Goal: Check status

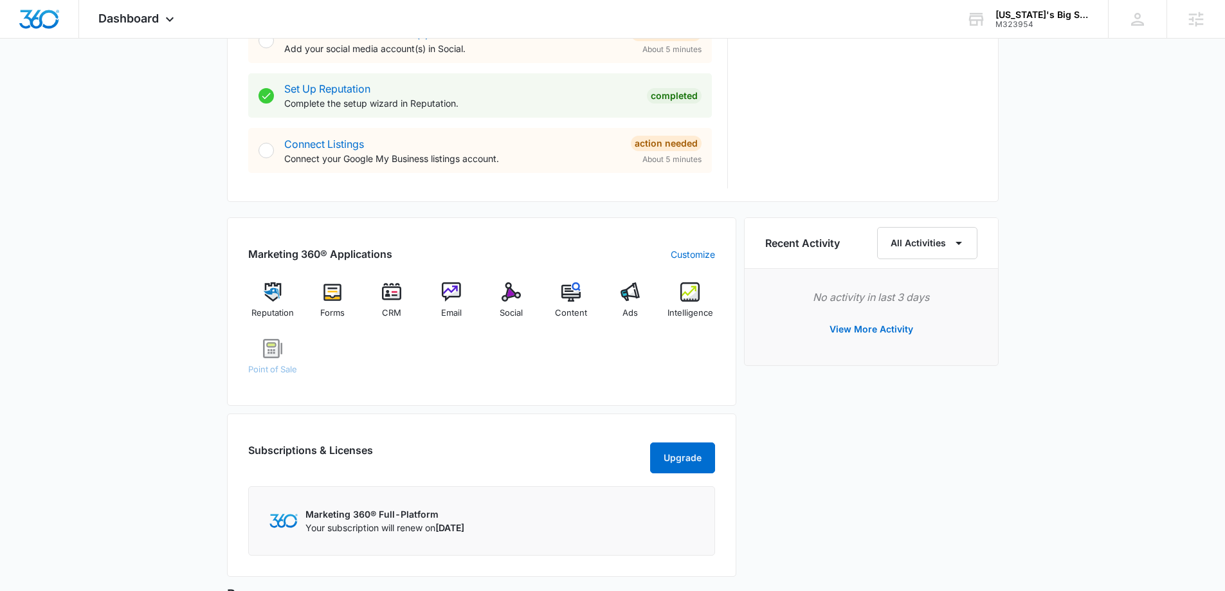
scroll to position [707, 0]
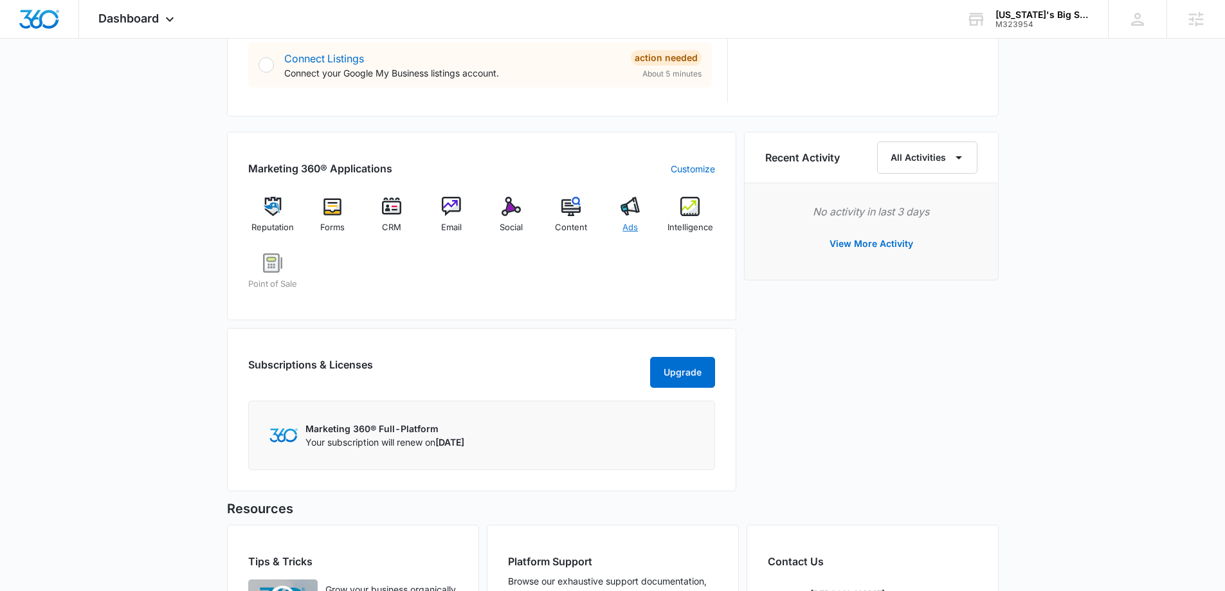
click at [630, 215] on img at bounding box center [630, 206] width 19 height 19
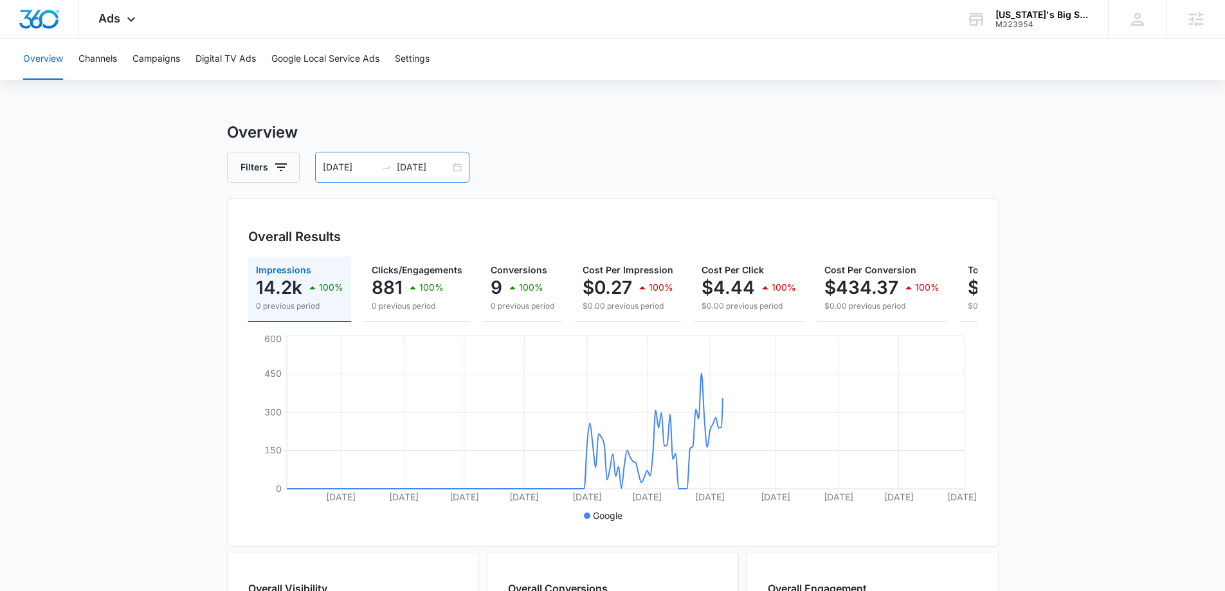
click at [460, 169] on div "[DATE] [DATE]" at bounding box center [392, 167] width 154 height 31
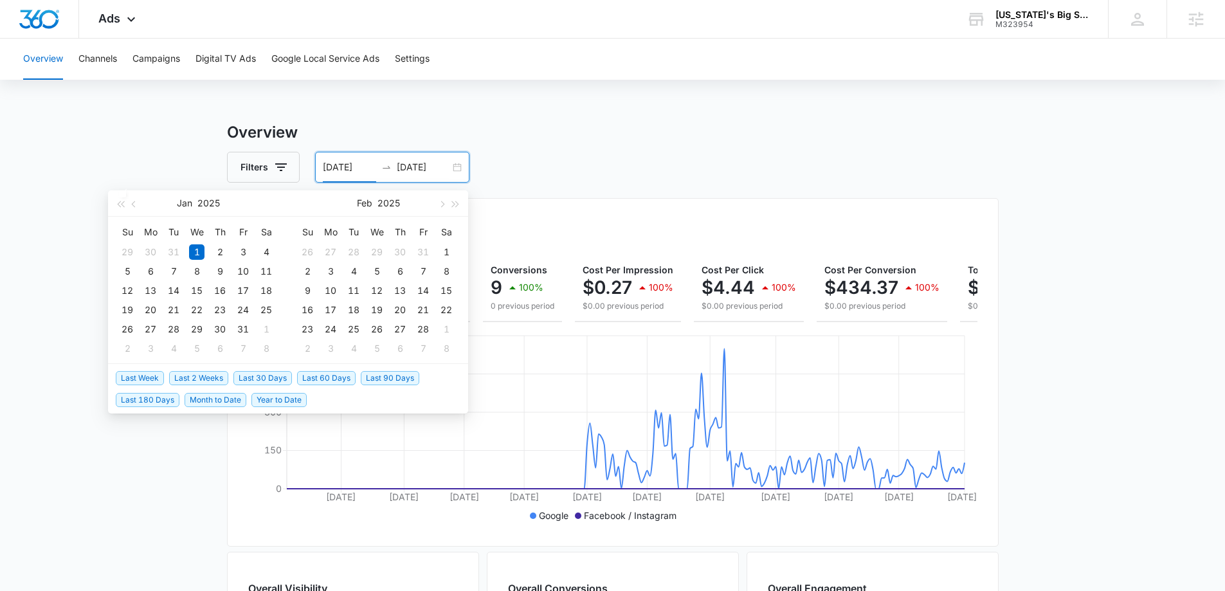
click at [245, 378] on span "Last 30 Days" at bounding box center [262, 378] width 59 height 14
type input "[DATE]"
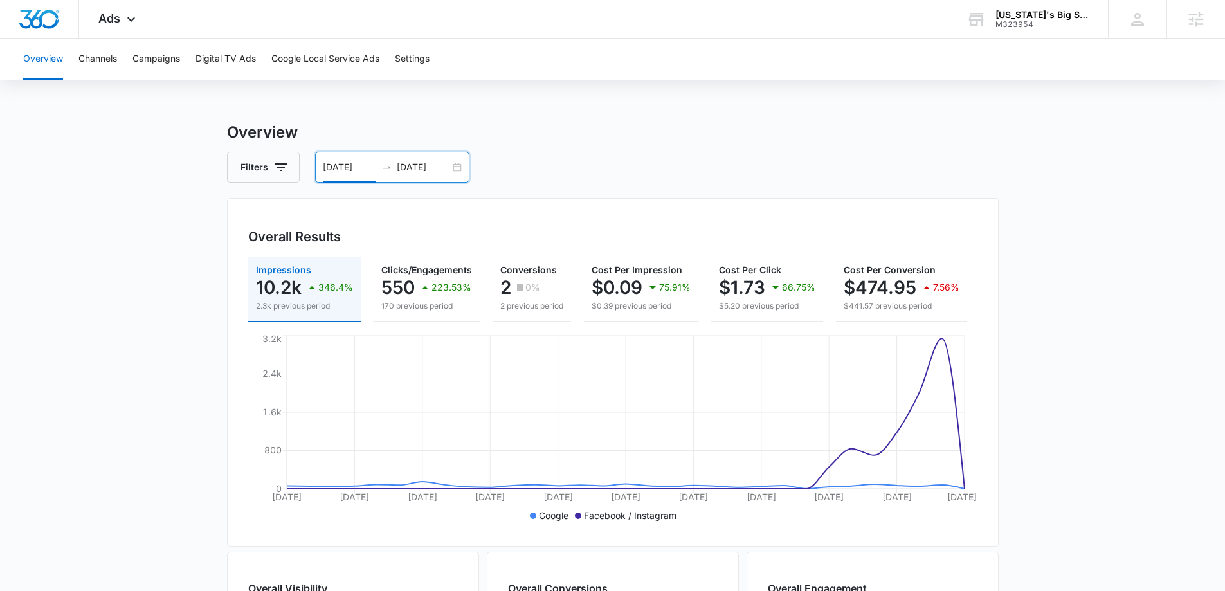
click at [351, 170] on input "[DATE]" at bounding box center [349, 167] width 53 height 14
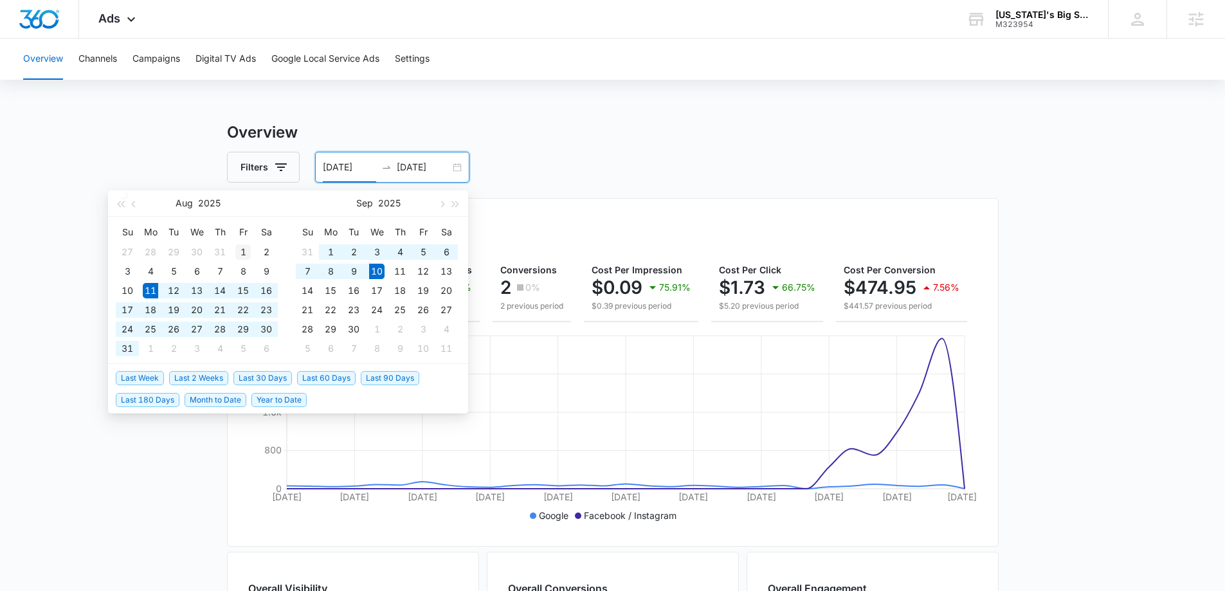
type input "[DATE]"
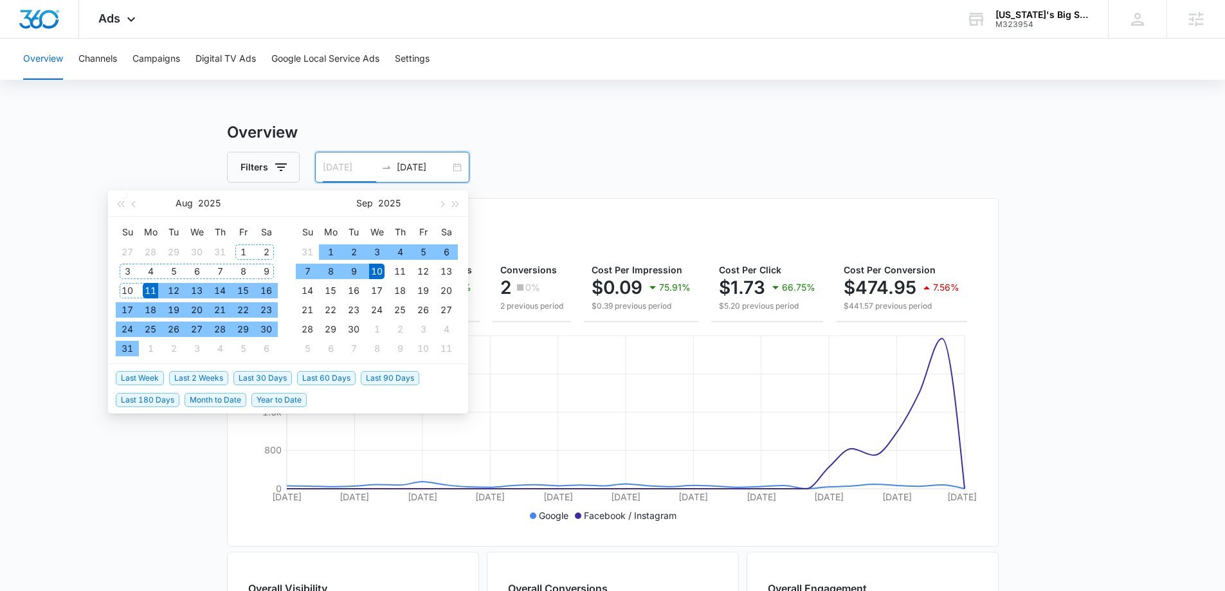
click at [241, 251] on div "1" at bounding box center [242, 251] width 15 height 15
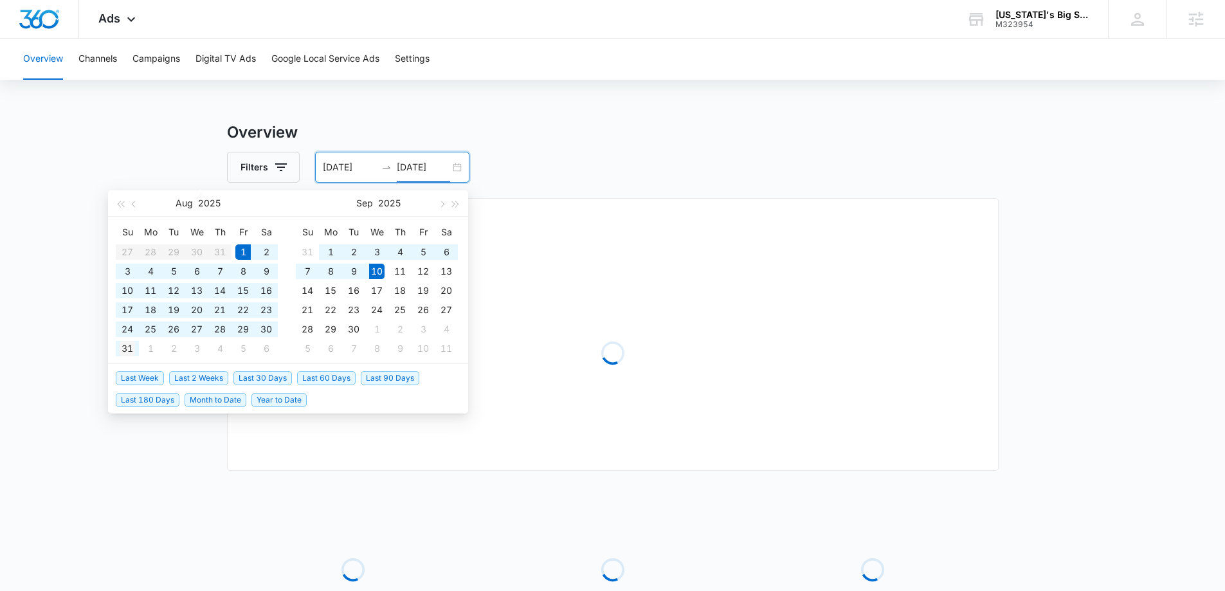
type input "[DATE]"
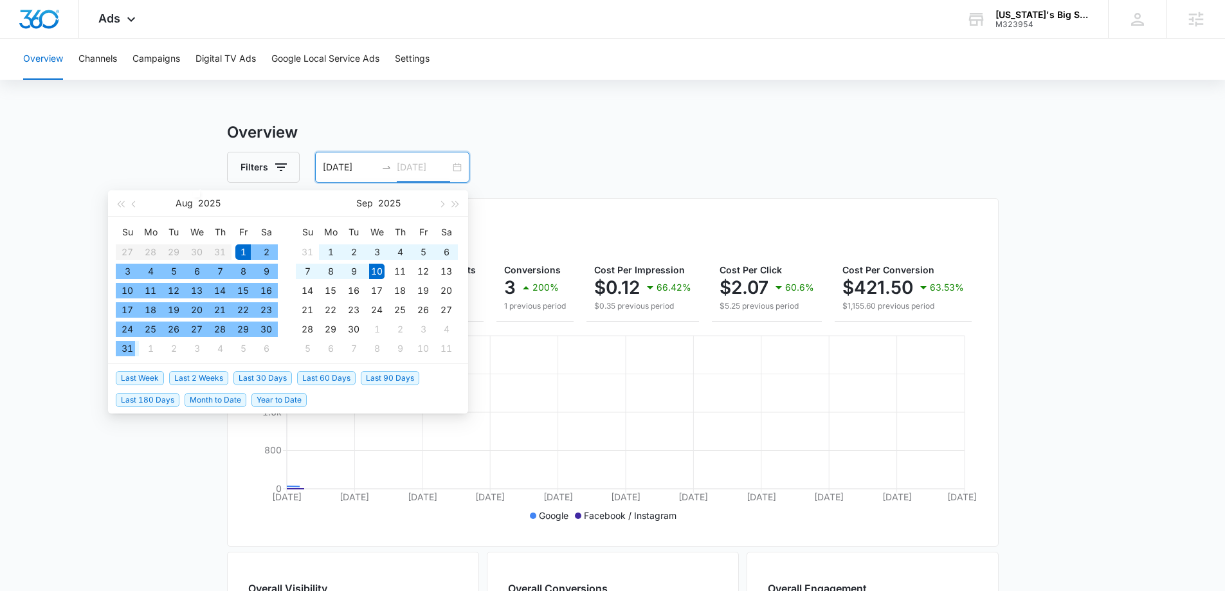
click at [127, 352] on div "31" at bounding box center [127, 348] width 15 height 15
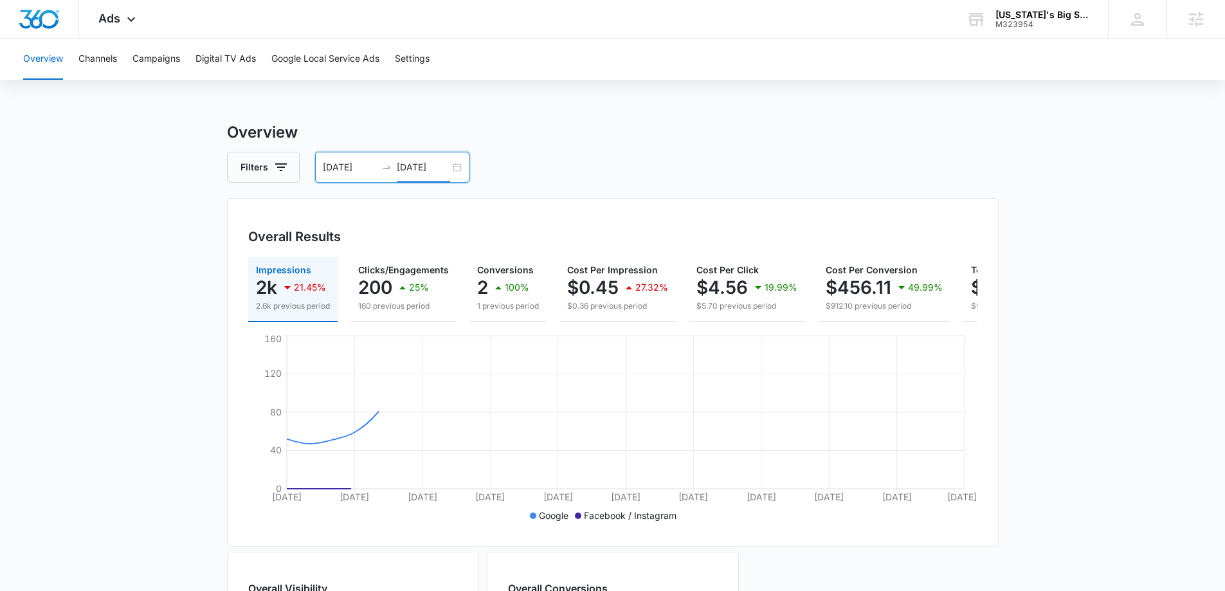
click at [596, 145] on div "Overview Filters [DATE] [DATE] Overall Results Impressions 2k 21.45% 2.6k previ…" at bounding box center [613, 582] width 772 height 923
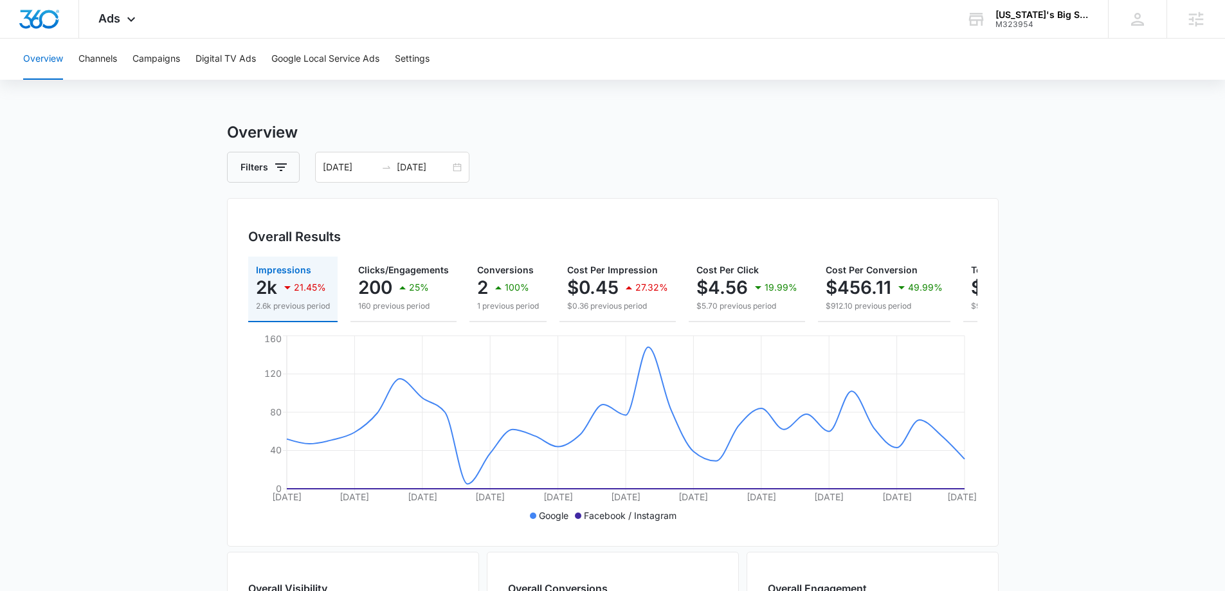
click at [168, 313] on main "Overview Filters [DATE] [DATE] Overall Results Impressions 2k 21.45% 2.6k previ…" at bounding box center [612, 582] width 1225 height 923
click at [163, 59] on button "Campaigns" at bounding box center [156, 59] width 48 height 41
click at [190, 333] on main "Campaigns Filters [DATE] [DATE] Overall Results Impressions 2k 21.45% 2.6k prev…" at bounding box center [612, 492] width 1225 height 743
click at [457, 168] on div "[DATE] [DATE]" at bounding box center [392, 167] width 154 height 31
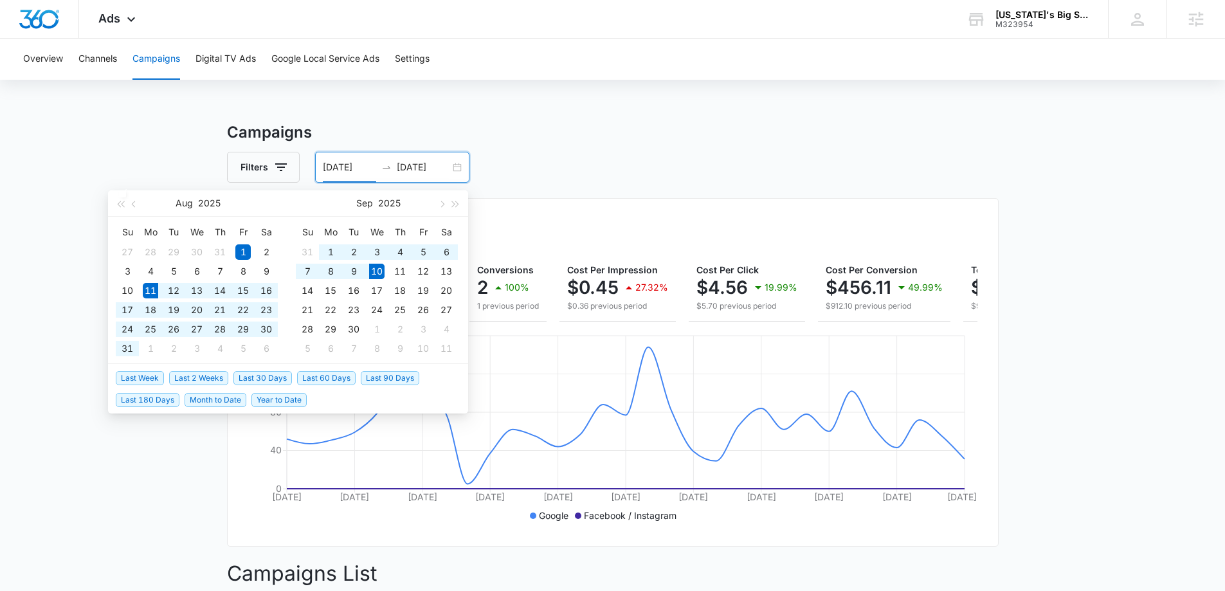
click at [252, 377] on span "Last 30 Days" at bounding box center [262, 378] width 59 height 14
type input "[DATE]"
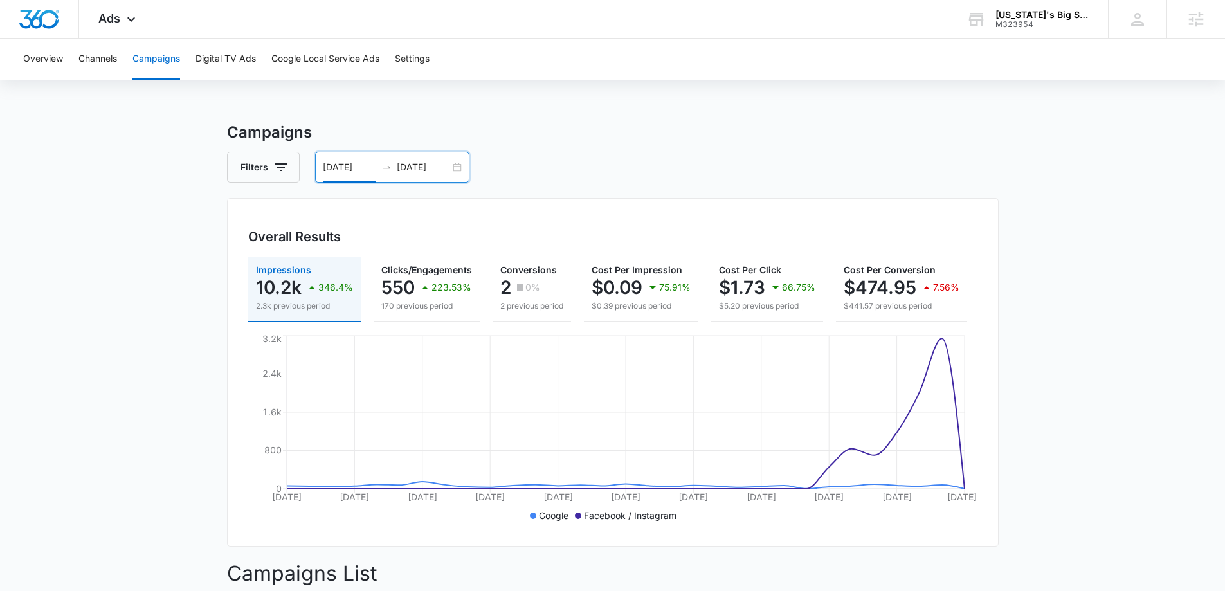
drag, startPoint x: 1032, startPoint y: 286, endPoint x: 1023, endPoint y: 292, distance: 11.2
click at [1032, 286] on main "Campaigns Filters [DATE] [DATE] Overall Results Impressions 10.2k 346.4% 2.3k p…" at bounding box center [612, 546] width 1225 height 850
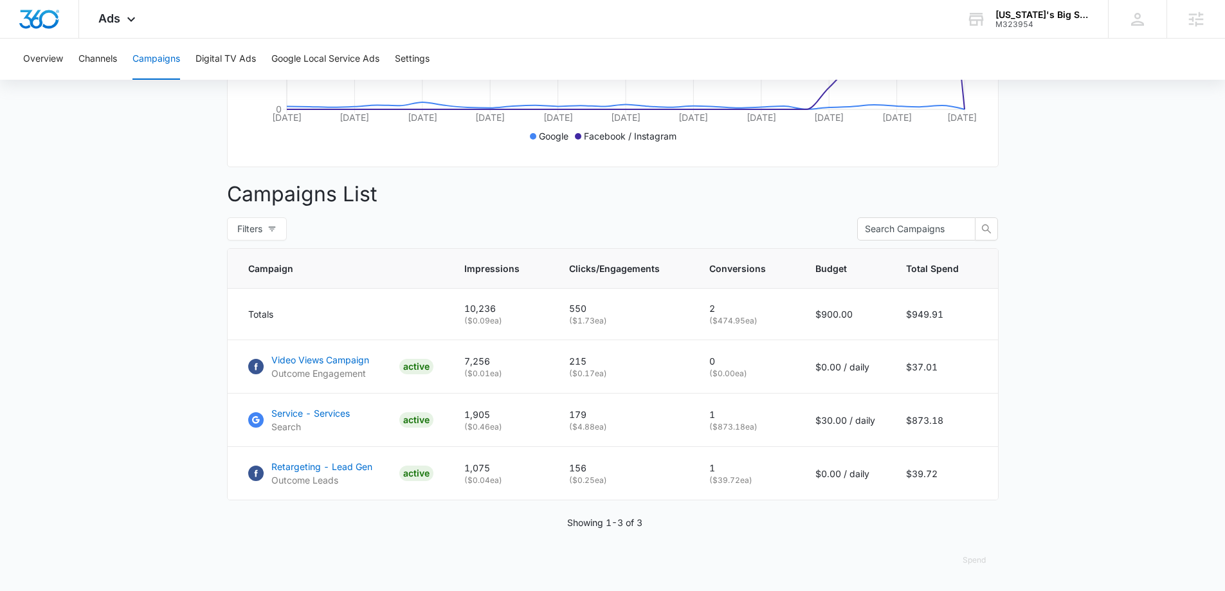
scroll to position [386, 0]
